Goal: Information Seeking & Learning: Learn about a topic

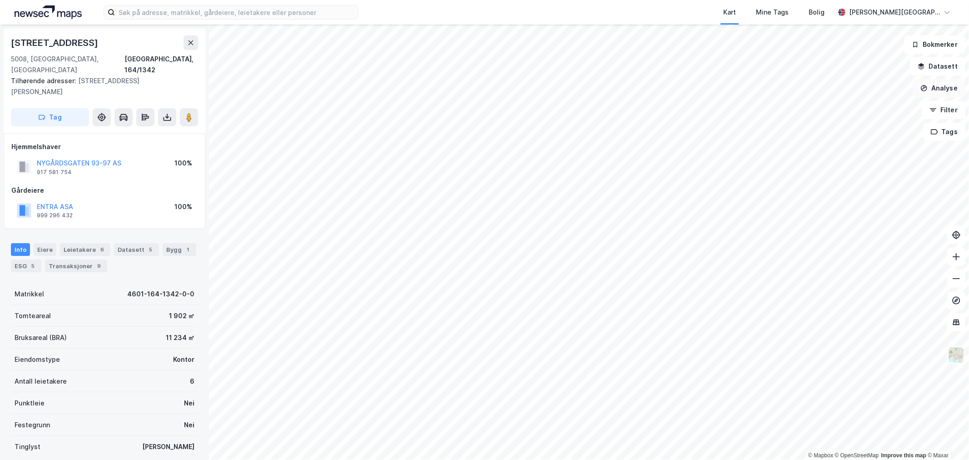
click at [944, 88] on button "Analyse" at bounding box center [938, 88] width 53 height 18
click at [866, 106] on div "Tegn område" at bounding box center [859, 108] width 79 height 8
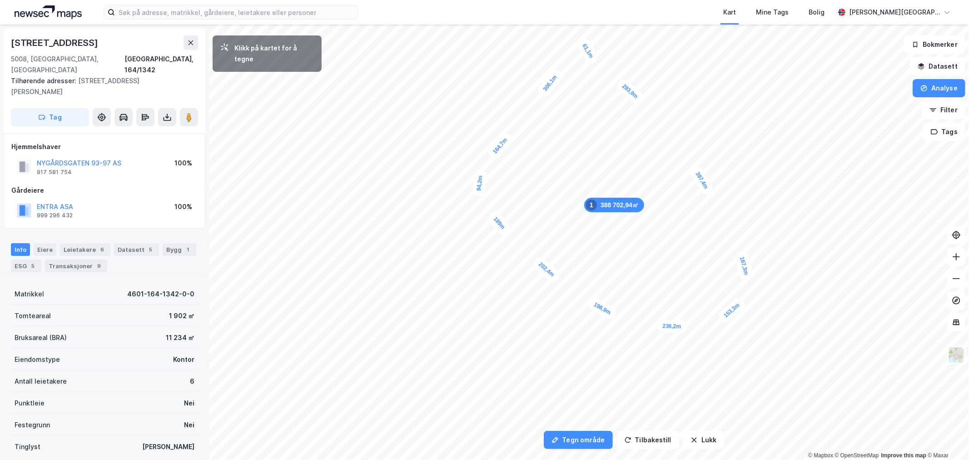
click at [593, 60] on div "61,1m" at bounding box center [587, 50] width 25 height 29
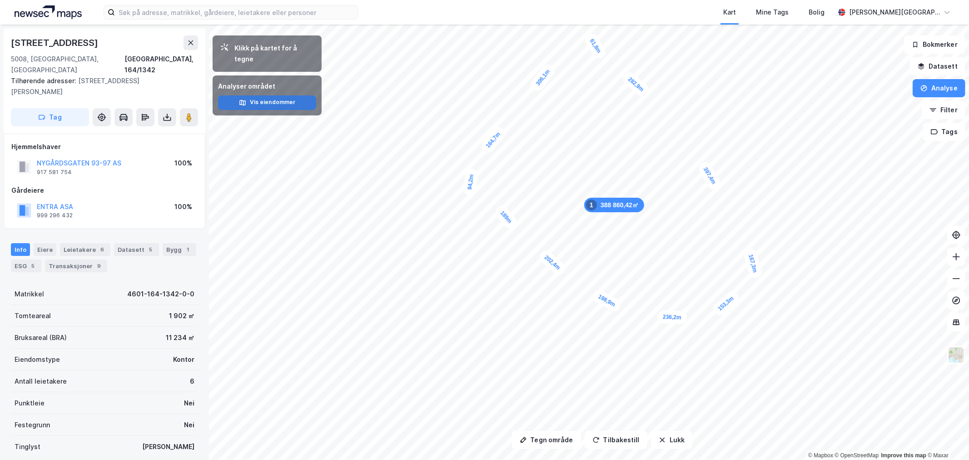
click at [286, 95] on button "Vis eiendommer" at bounding box center [267, 102] width 98 height 15
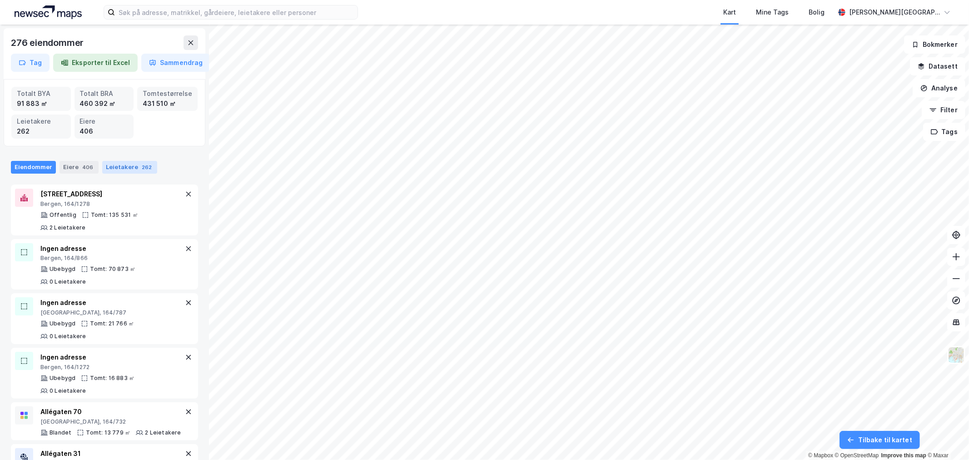
click at [108, 163] on div "Leietakere 262" at bounding box center [129, 167] width 55 height 13
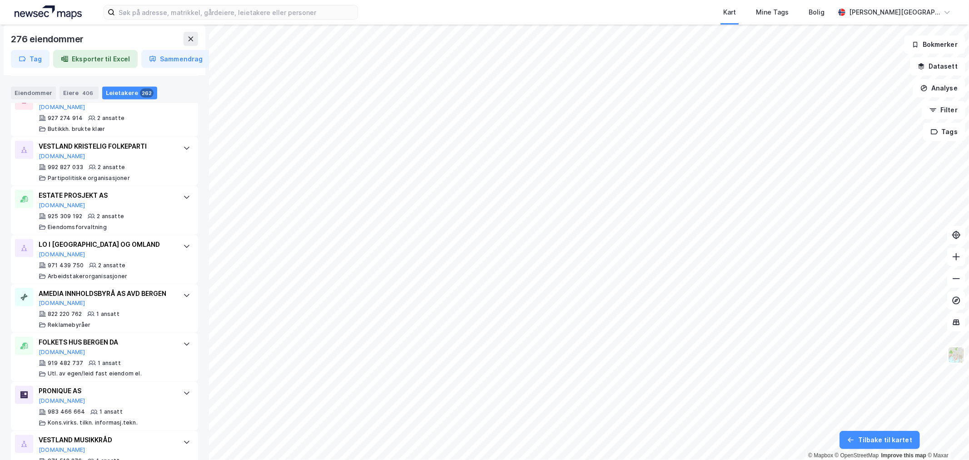
scroll to position [13503, 0]
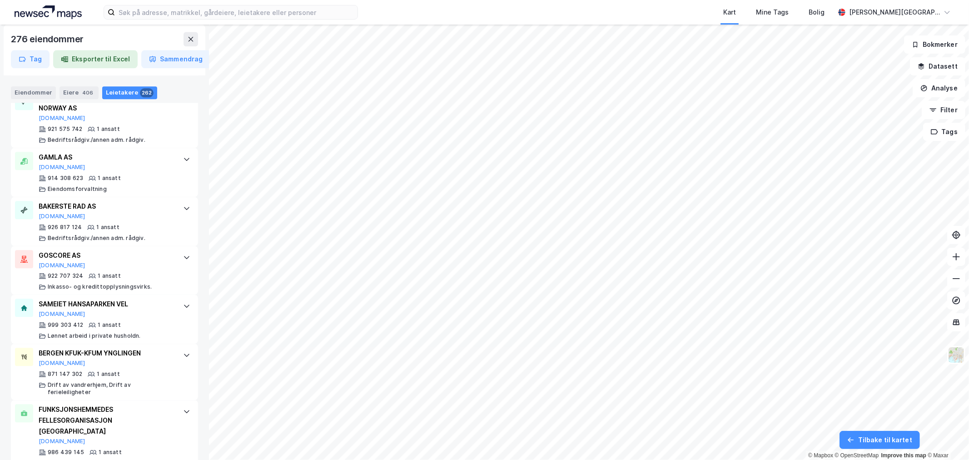
click at [105, 62] on button "Eksporter til Excel" at bounding box center [95, 59] width 84 height 18
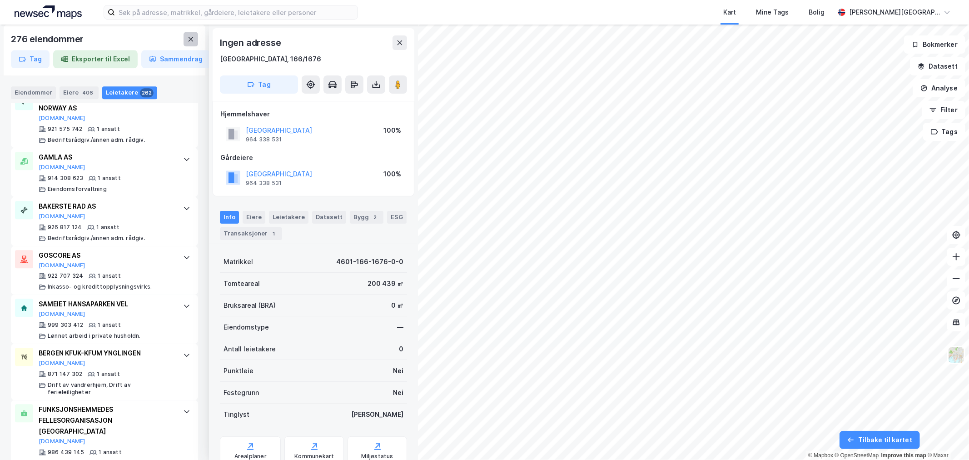
click at [192, 37] on icon at bounding box center [190, 38] width 7 height 7
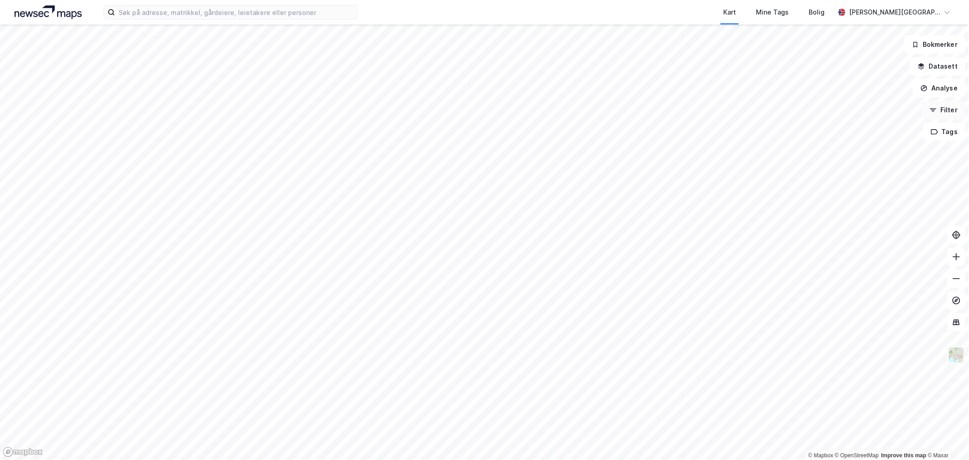
click at [943, 111] on button "Filter" at bounding box center [943, 110] width 44 height 18
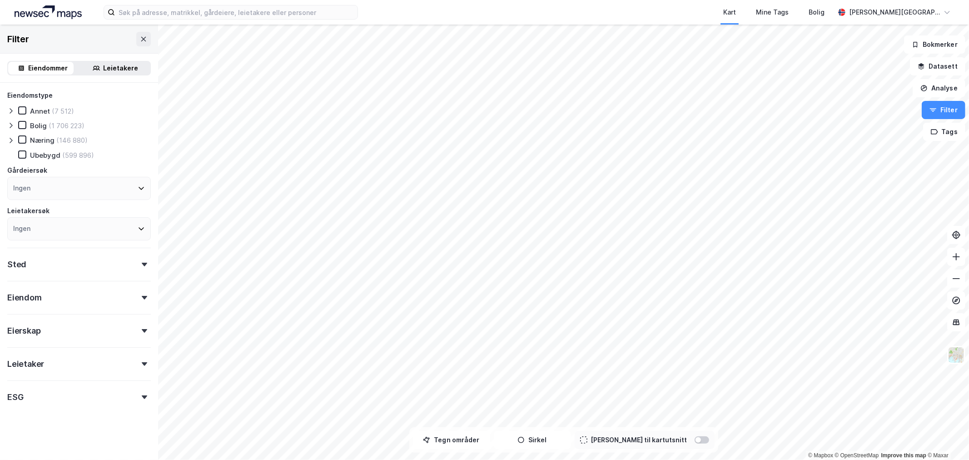
click at [93, 68] on icon at bounding box center [96, 67] width 7 height 7
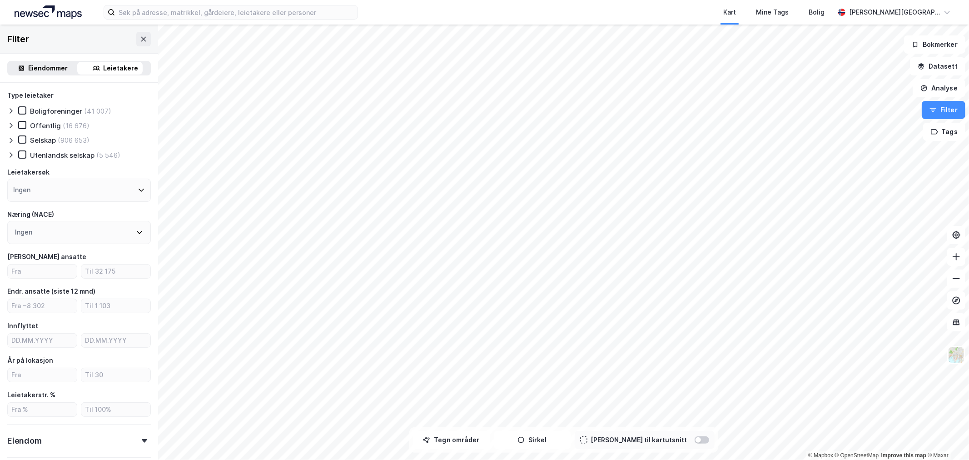
click at [35, 125] on div "Offentlig" at bounding box center [45, 125] width 31 height 9
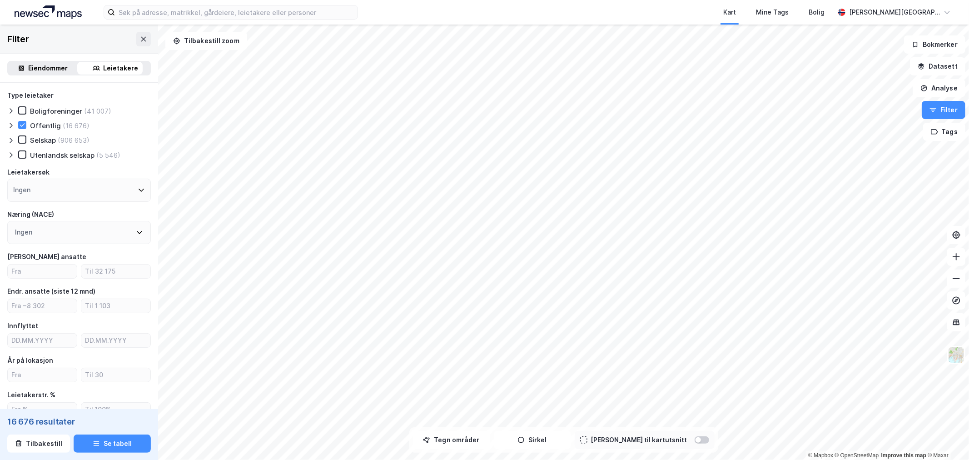
click at [35, 137] on div "Selskap" at bounding box center [43, 140] width 26 height 9
click at [126, 219] on div "Næring (NACE)" at bounding box center [78, 214] width 143 height 11
click at [126, 230] on div "Ingen" at bounding box center [78, 232] width 143 height 23
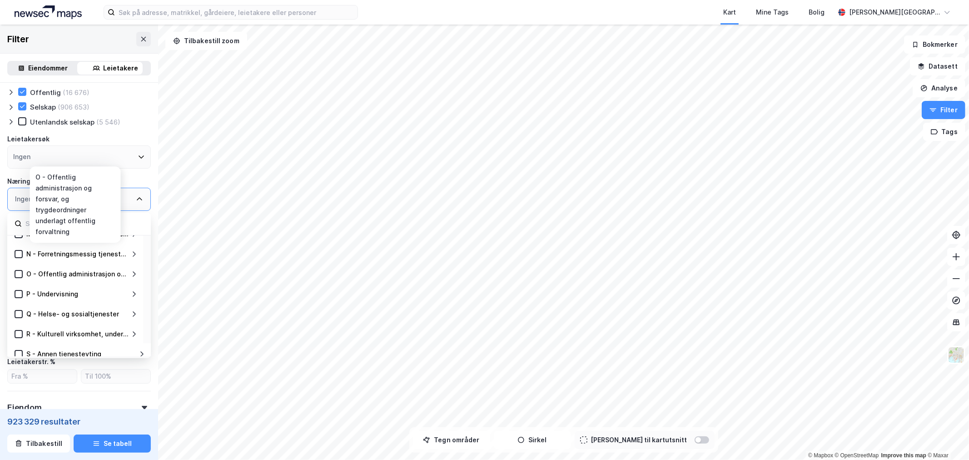
scroll to position [50, 0]
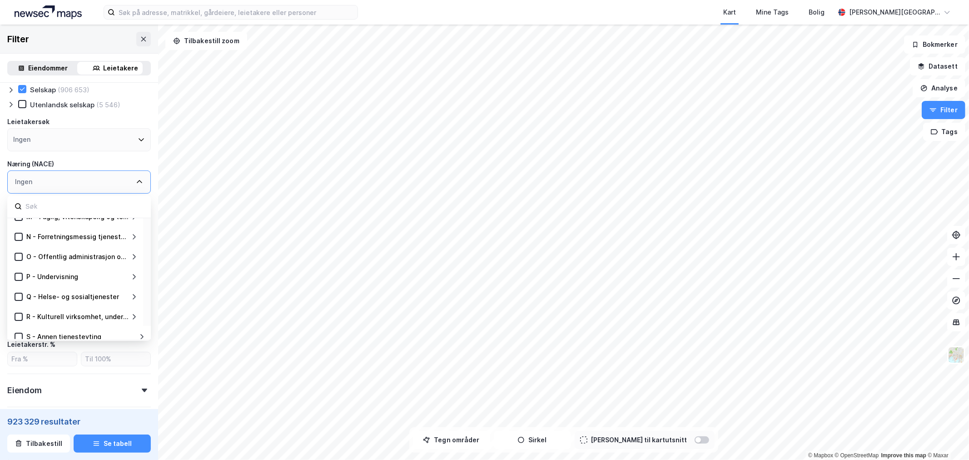
click at [135, 293] on icon at bounding box center [133, 296] width 7 height 7
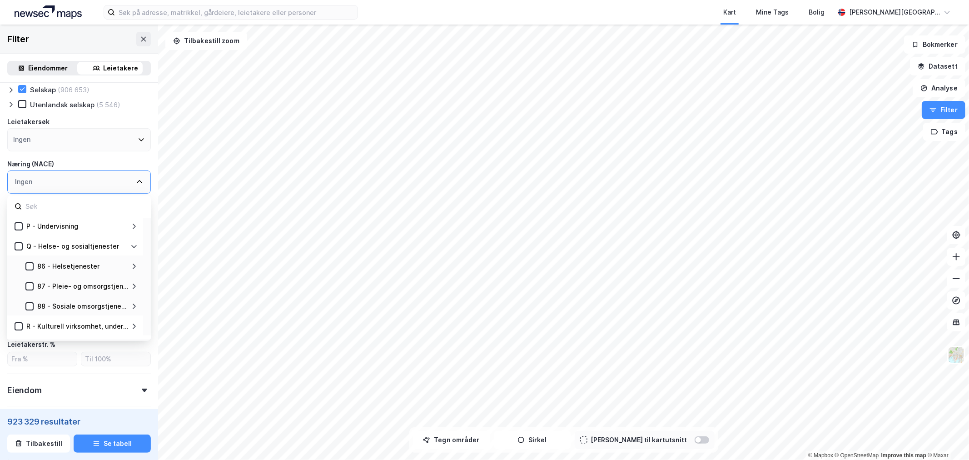
click at [130, 264] on icon at bounding box center [133, 265] width 7 height 7
click at [30, 263] on icon at bounding box center [29, 266] width 6 height 6
click at [27, 263] on icon at bounding box center [29, 266] width 6 height 6
click at [40, 303] on icon at bounding box center [40, 306] width 6 height 6
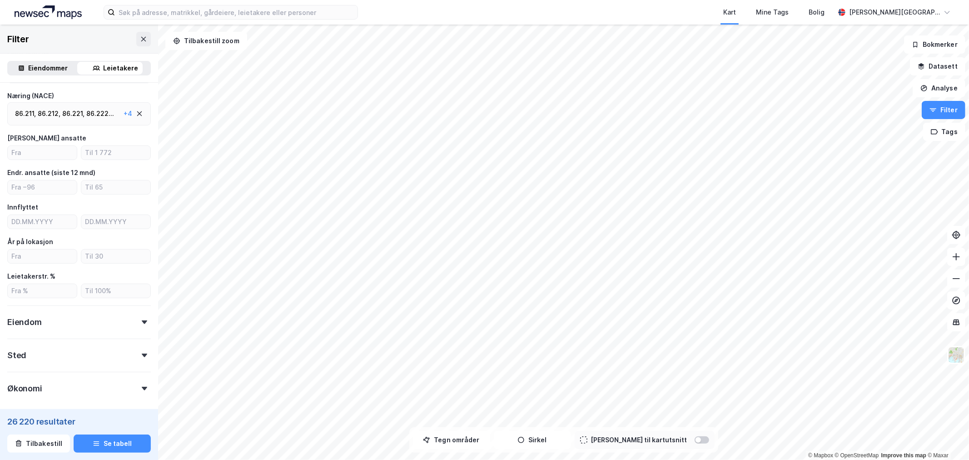
scroll to position [151, 0]
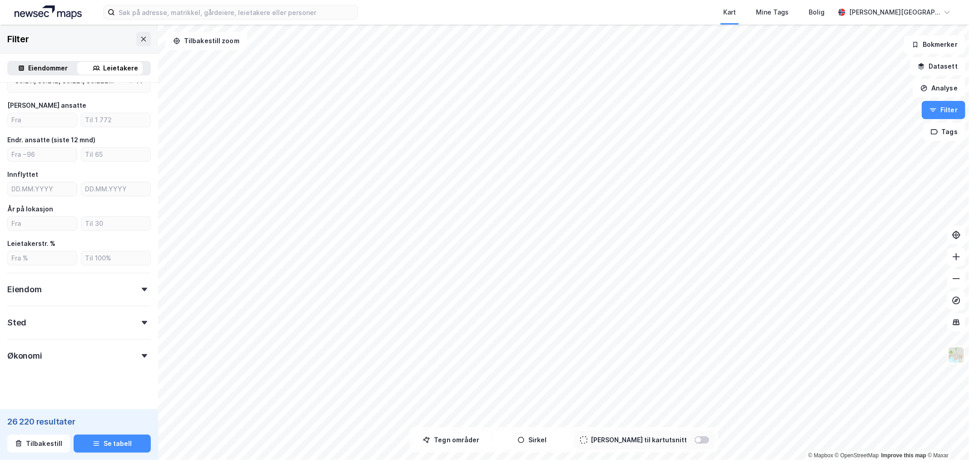
click at [138, 321] on div at bounding box center [144, 323] width 13 height 4
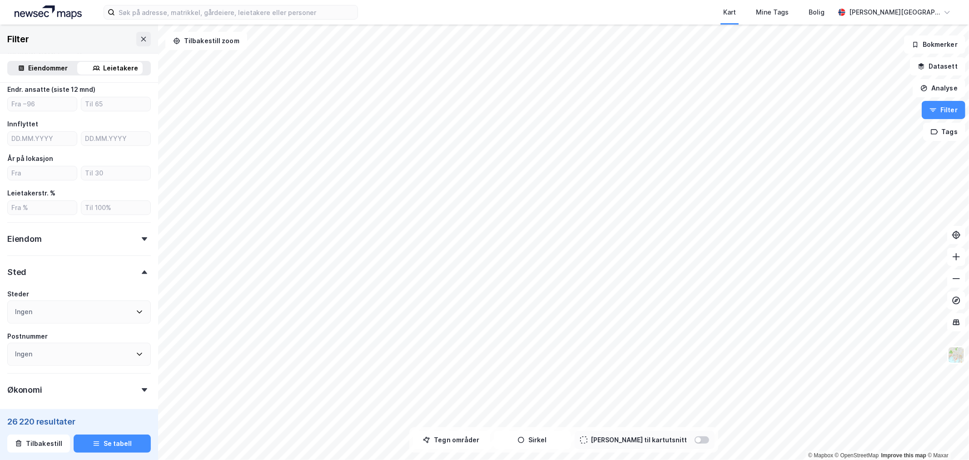
click at [133, 315] on div "Ingen" at bounding box center [78, 311] width 143 height 23
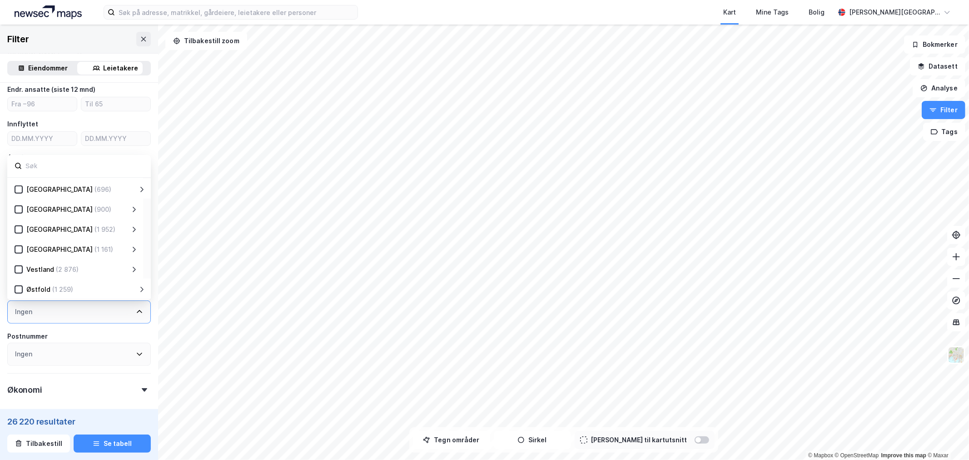
scroll to position [243, 0]
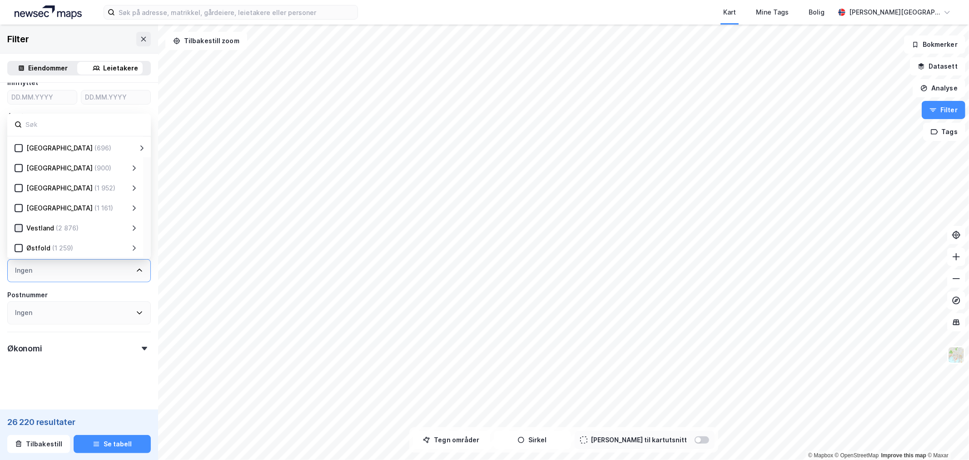
click at [19, 228] on icon at bounding box center [18, 228] width 6 height 6
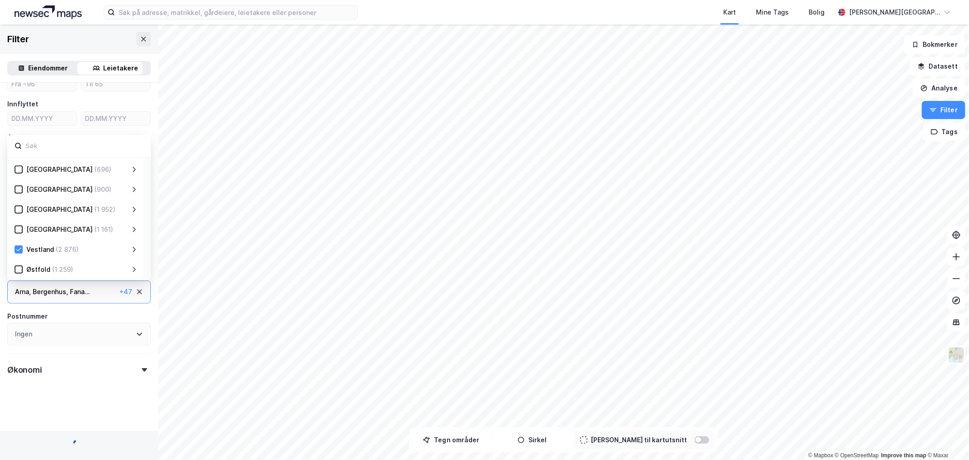
scroll to position [243, 0]
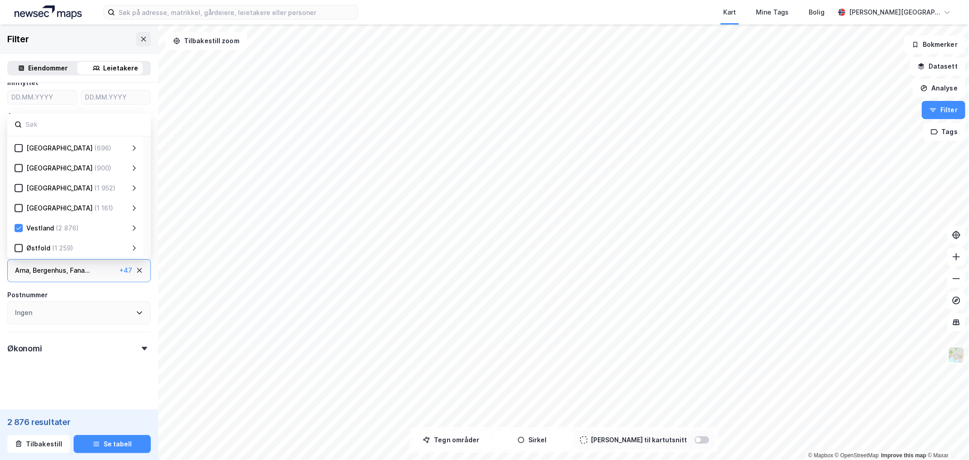
click at [134, 225] on icon at bounding box center [133, 227] width 7 height 7
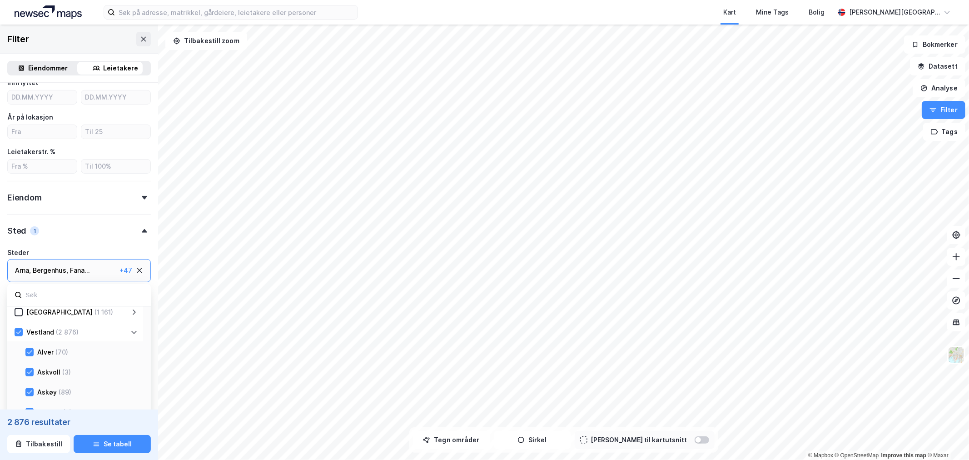
scroll to position [229, 0]
click at [18, 346] on icon at bounding box center [18, 348] width 6 height 6
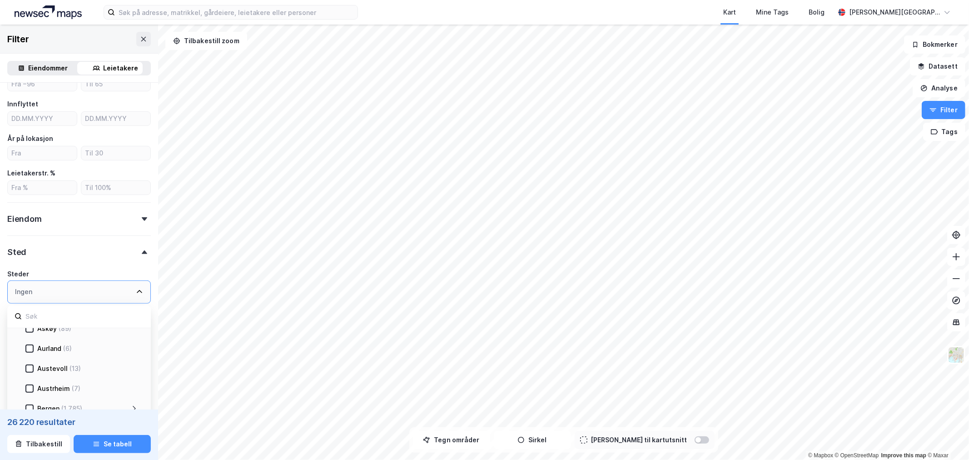
scroll to position [381, 0]
click at [135, 357] on icon at bounding box center [133, 357] width 7 height 7
click at [55, 346] on div "Bergenhus" at bounding box center [65, 346] width 34 height 11
click at [140, 251] on div at bounding box center [144, 252] width 13 height 4
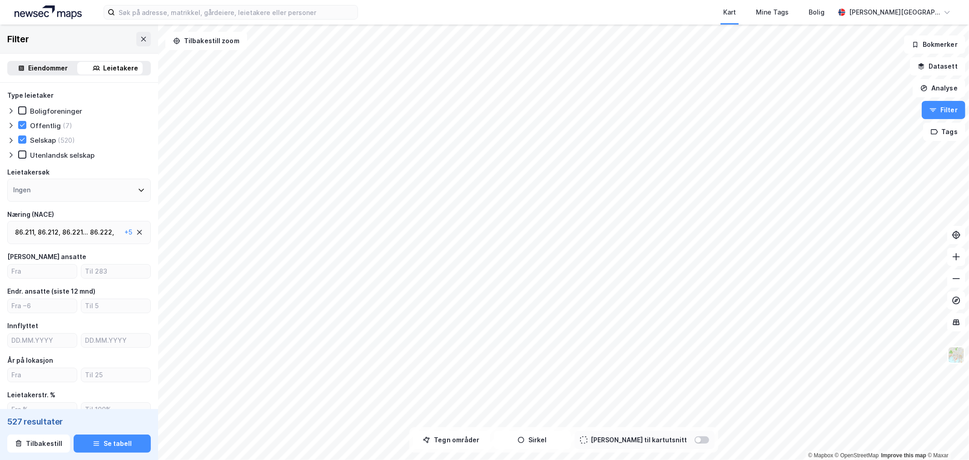
click at [87, 228] on div "86.221 ..." at bounding box center [75, 232] width 26 height 11
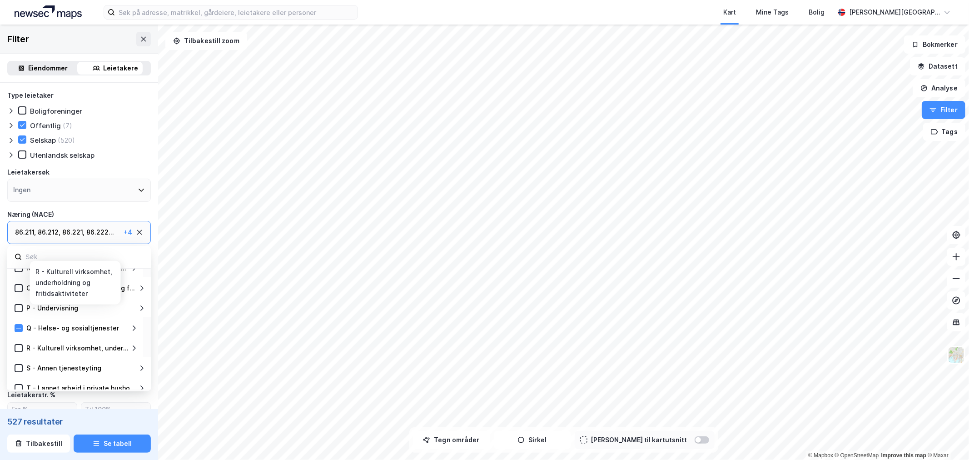
scroll to position [298, 0]
click at [129, 296] on div "Q - Helse- og sosialtjenester" at bounding box center [77, 300] width 108 height 11
click at [131, 297] on icon at bounding box center [133, 300] width 7 height 7
click at [130, 318] on icon at bounding box center [133, 320] width 7 height 7
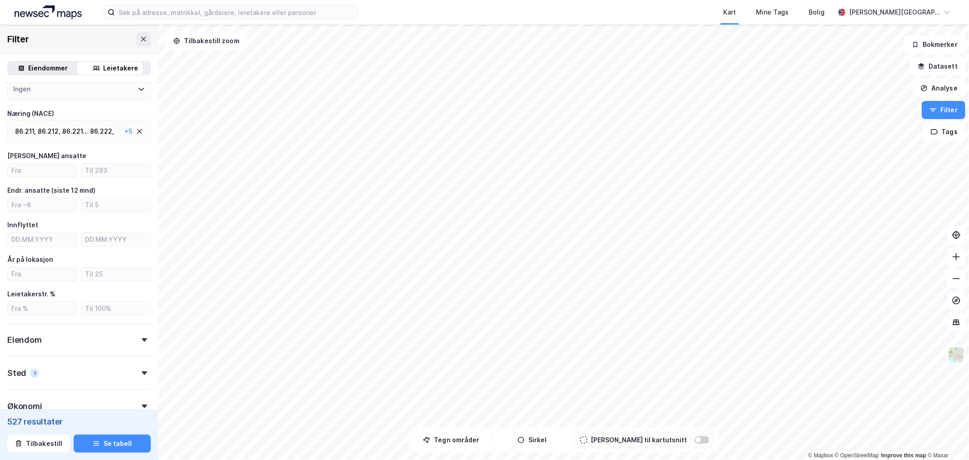
scroll to position [151, 0]
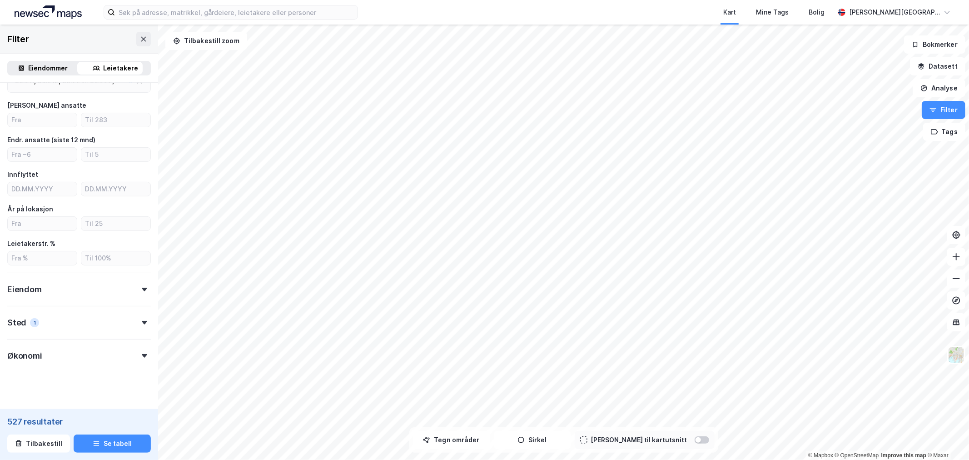
click at [142, 288] on icon at bounding box center [144, 289] width 5 height 4
click at [19, 352] on icon at bounding box center [22, 355] width 6 height 6
click at [20, 340] on icon at bounding box center [22, 340] width 6 height 6
click at [11, 352] on icon at bounding box center [10, 355] width 7 height 7
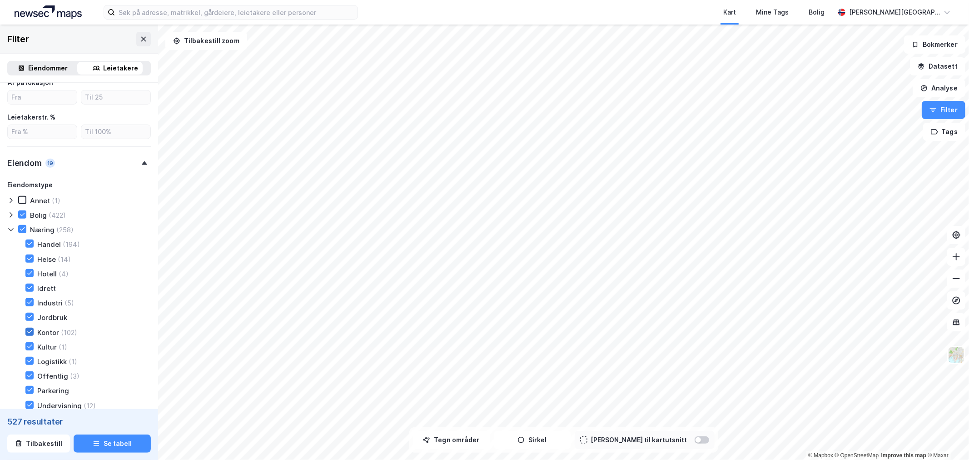
scroll to position [302, 0]
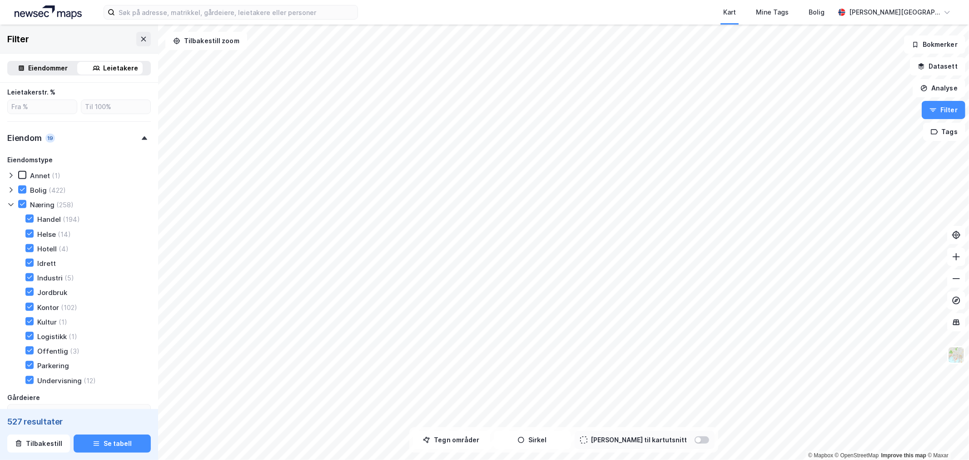
click at [15, 203] on div at bounding box center [12, 204] width 11 height 9
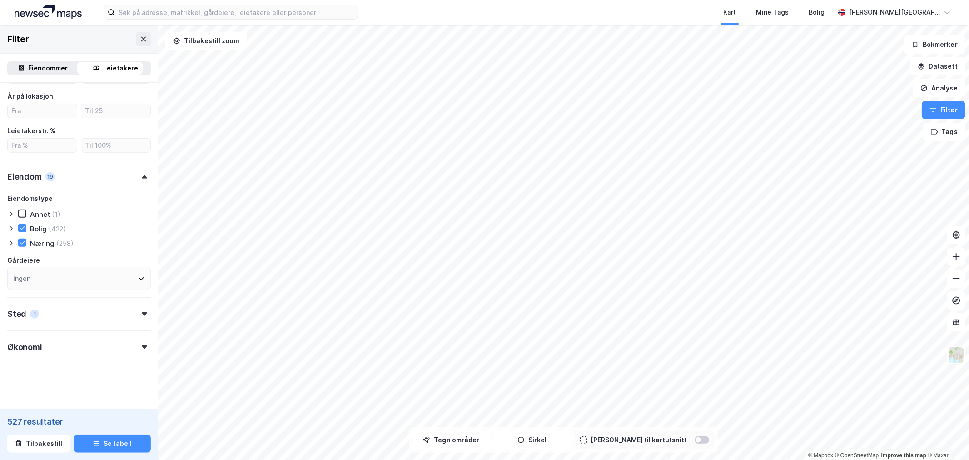
scroll to position [262, 0]
click at [8, 243] on icon at bounding box center [10, 244] width 7 height 7
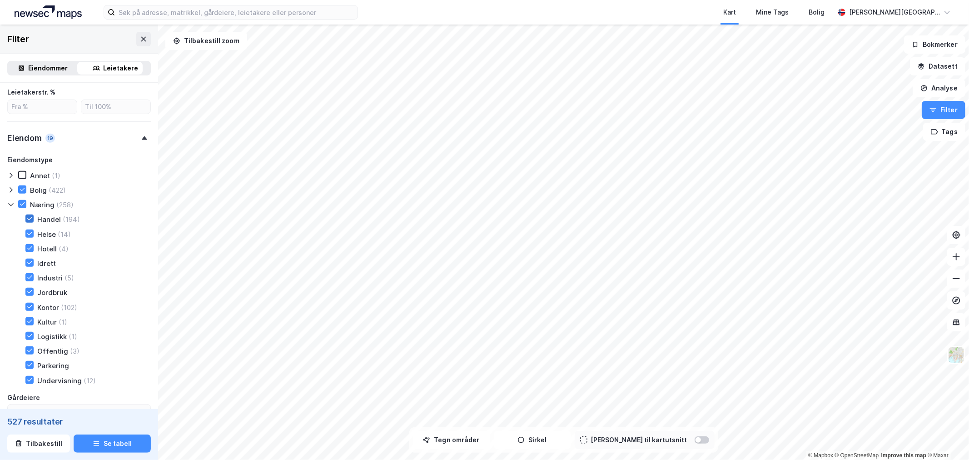
click at [32, 217] on div at bounding box center [29, 218] width 8 height 8
click at [26, 245] on icon at bounding box center [29, 248] width 6 height 6
click at [26, 260] on icon at bounding box center [29, 262] width 6 height 6
click at [27, 274] on icon at bounding box center [29, 277] width 6 height 6
click at [27, 290] on icon at bounding box center [29, 291] width 6 height 6
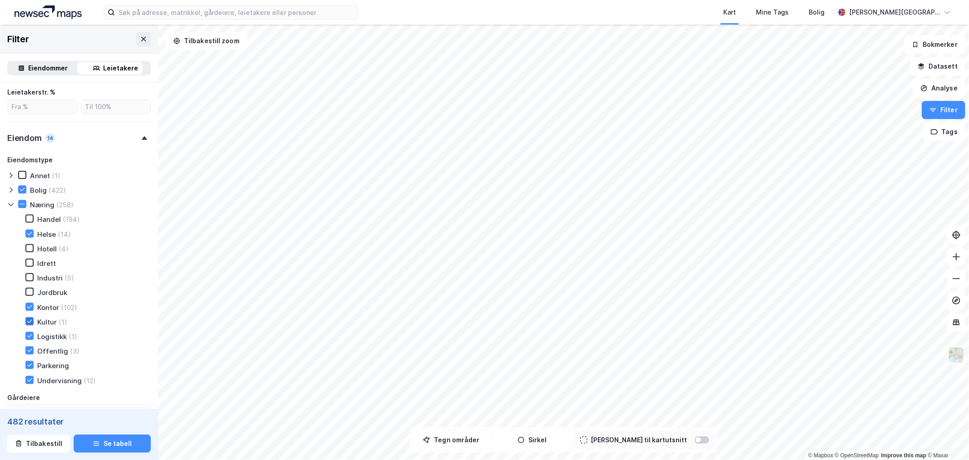
click at [27, 318] on icon at bounding box center [29, 321] width 6 height 6
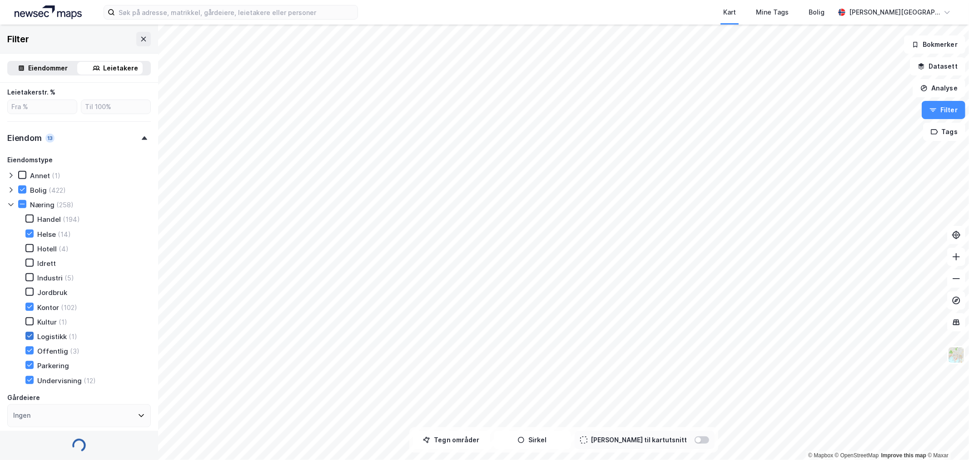
click at [27, 332] on icon at bounding box center [29, 335] width 6 height 6
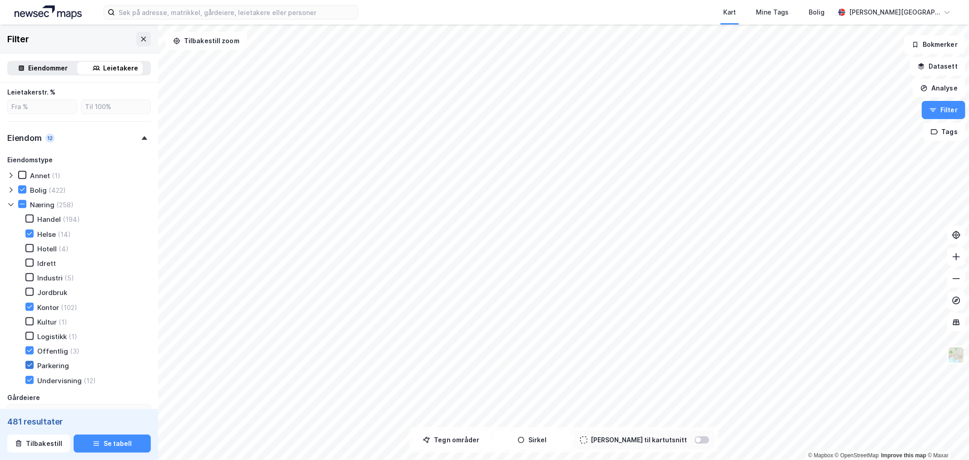
click at [27, 363] on icon at bounding box center [29, 364] width 5 height 3
click at [29, 376] on icon at bounding box center [29, 379] width 6 height 6
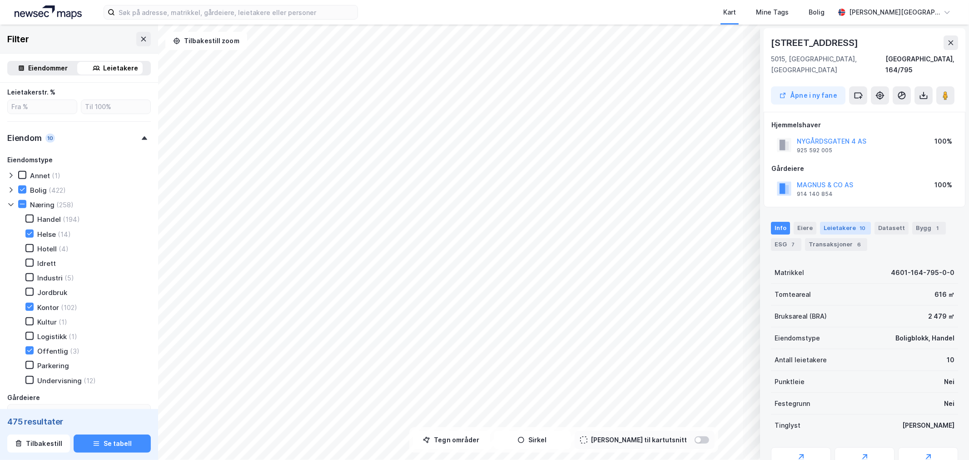
click at [860, 223] on div "10" at bounding box center [862, 227] width 10 height 9
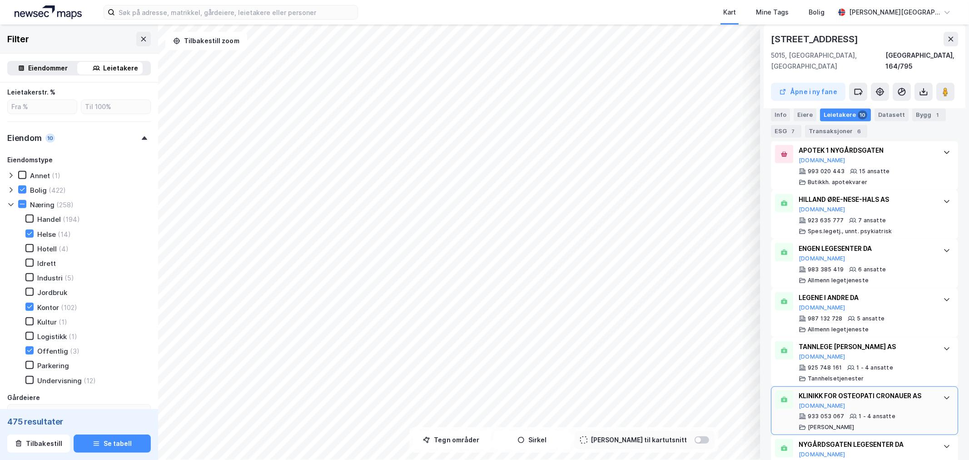
scroll to position [302, 0]
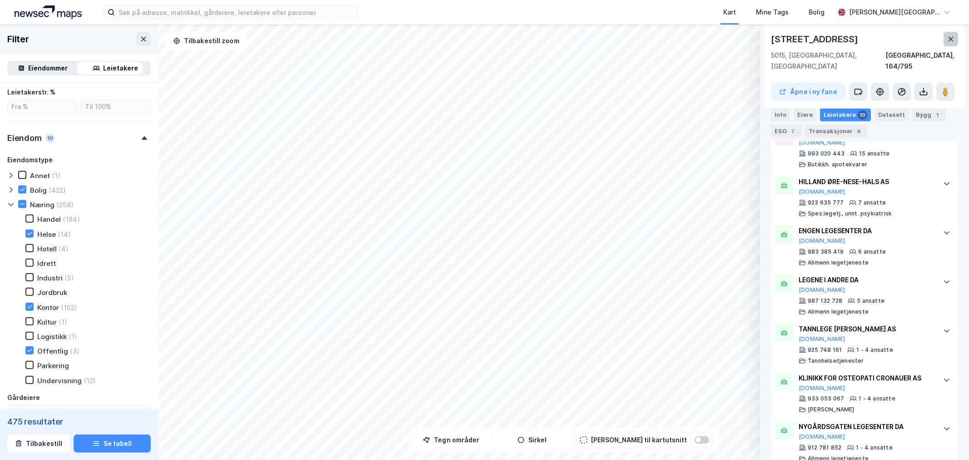
click at [952, 41] on icon at bounding box center [950, 39] width 5 height 5
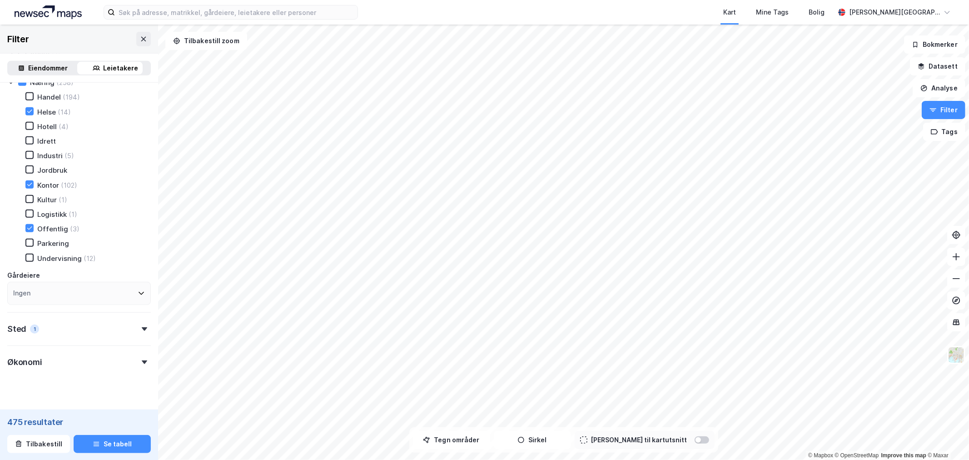
scroll to position [436, 0]
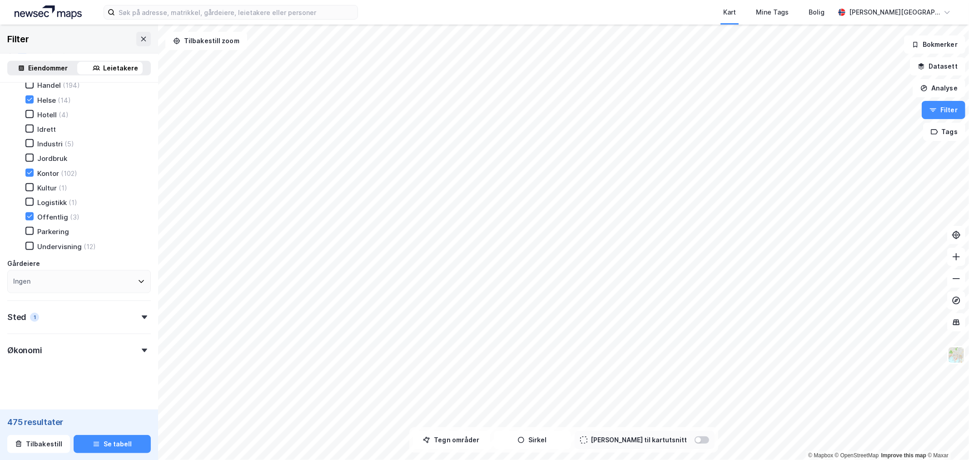
click at [138, 342] on div "Økonomi" at bounding box center [78, 346] width 143 height 26
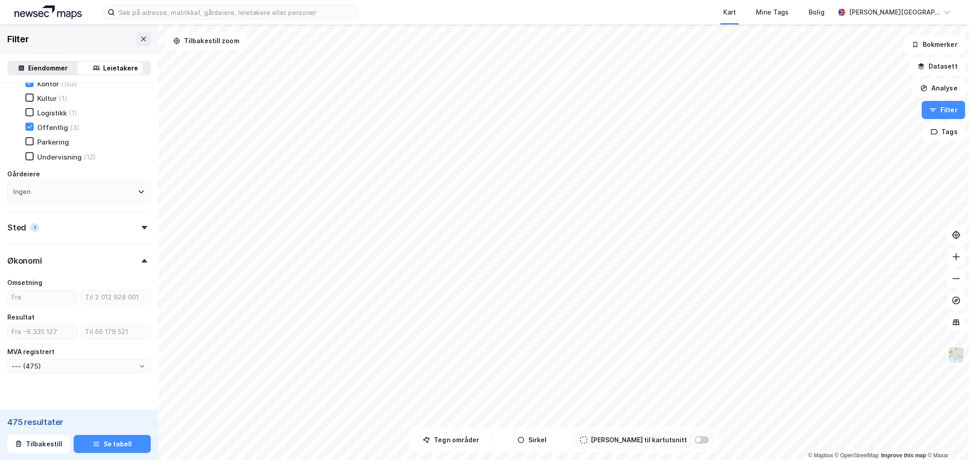
scroll to position [539, 0]
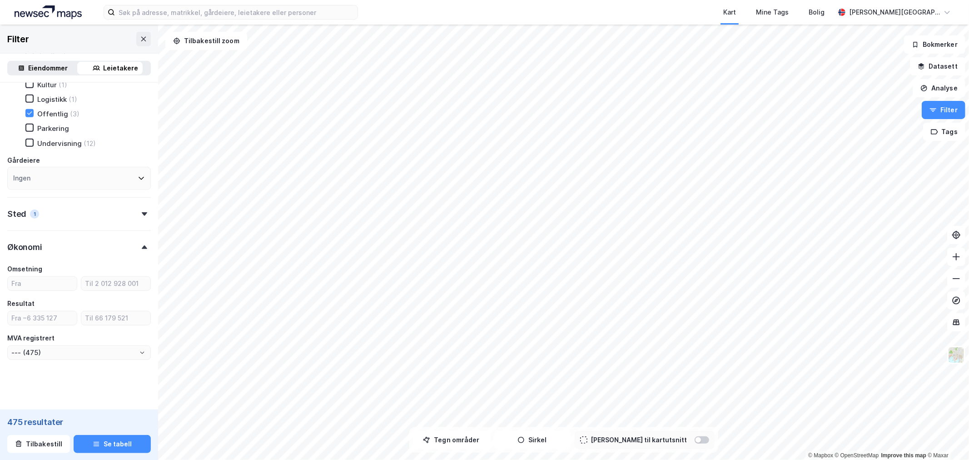
click at [138, 241] on div "Økonomi" at bounding box center [78, 243] width 143 height 26
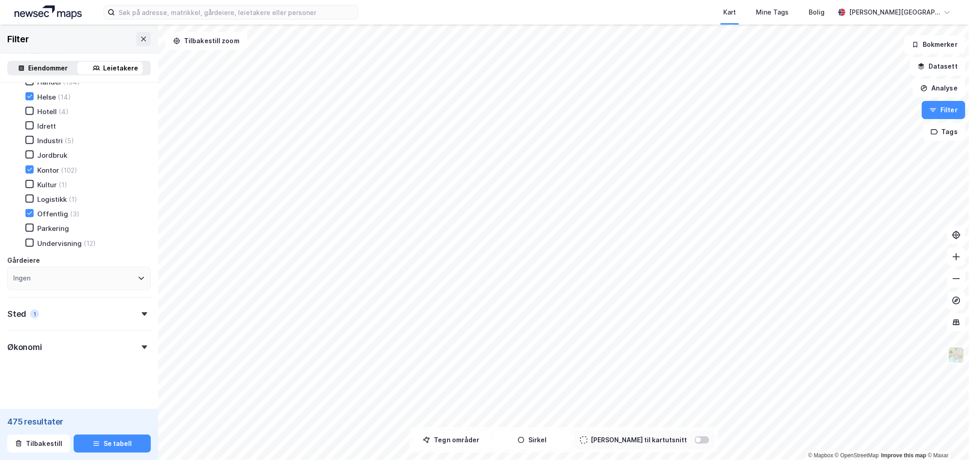
scroll to position [436, 0]
click at [130, 309] on div "Sted 1" at bounding box center [78, 313] width 143 height 26
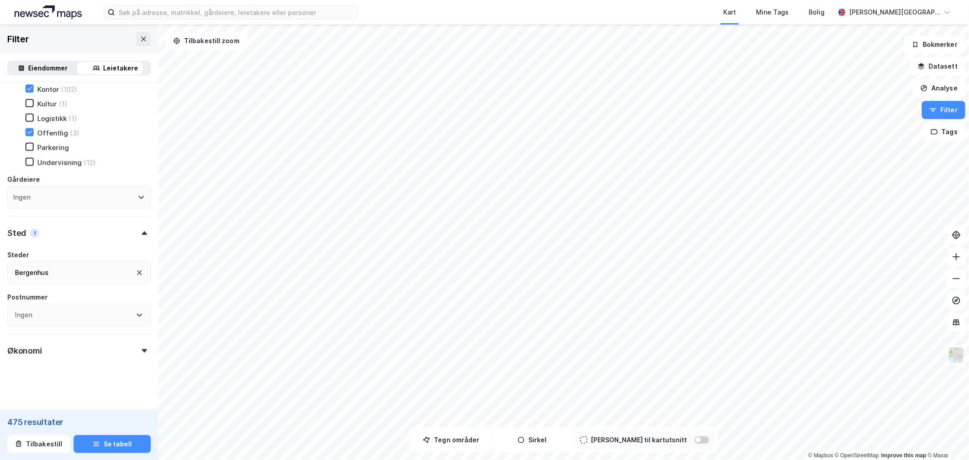
click at [12, 422] on div "475 resultater" at bounding box center [78, 421] width 143 height 11
click at [14, 420] on div "475 resultater" at bounding box center [78, 421] width 143 height 11
click at [471, 435] on button "Tegn områder" at bounding box center [451, 439] width 77 height 18
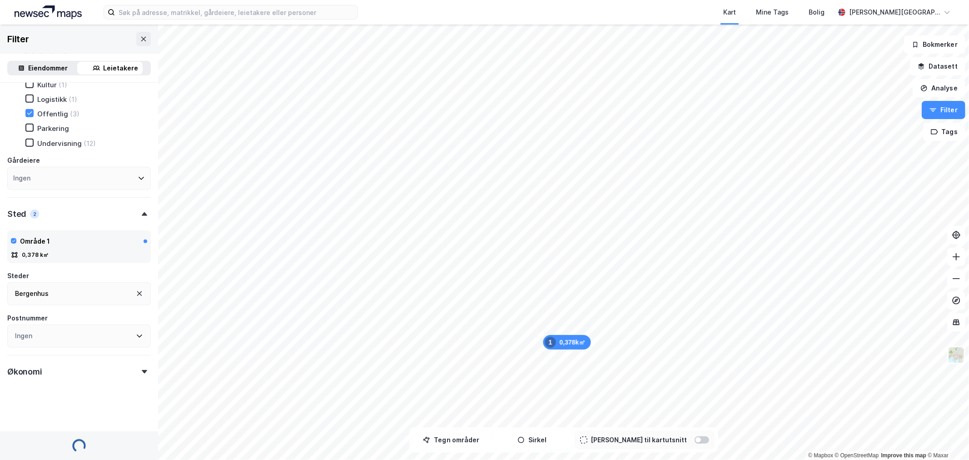
scroll to position [539, 0]
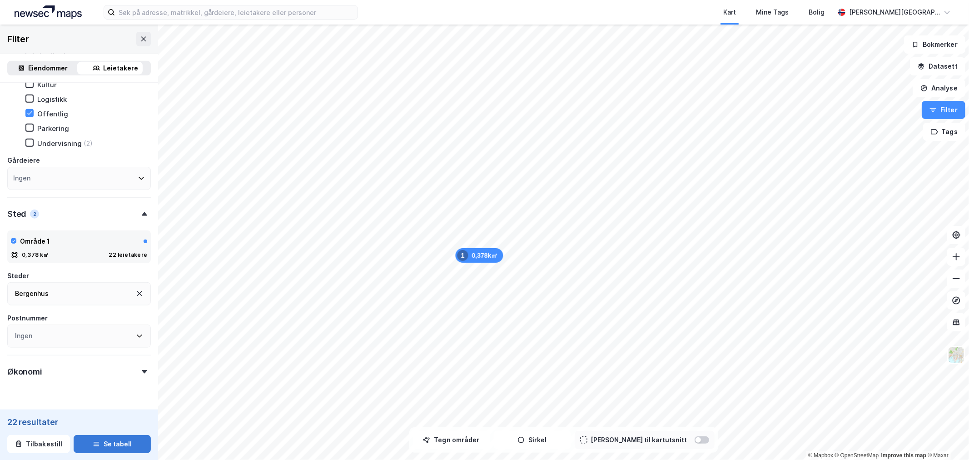
click at [93, 441] on icon "button" at bounding box center [96, 441] width 6 height 1
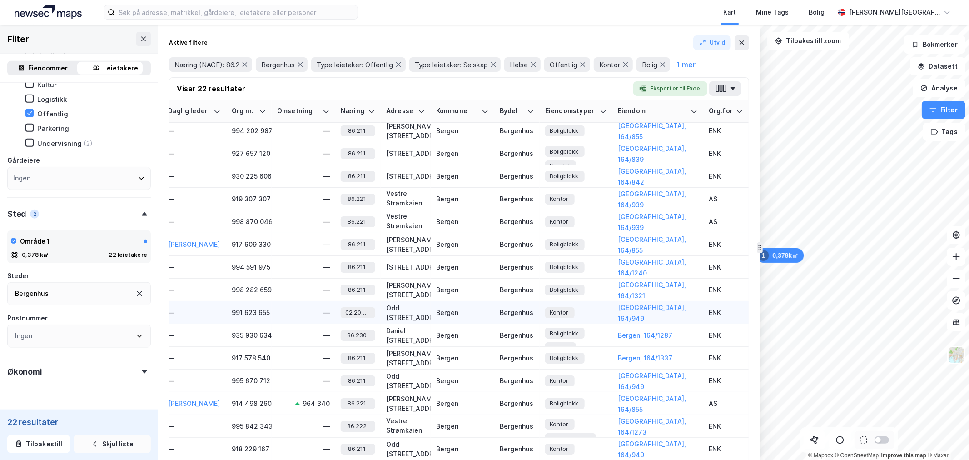
scroll to position [0, 600]
